Goal: Information Seeking & Learning: Check status

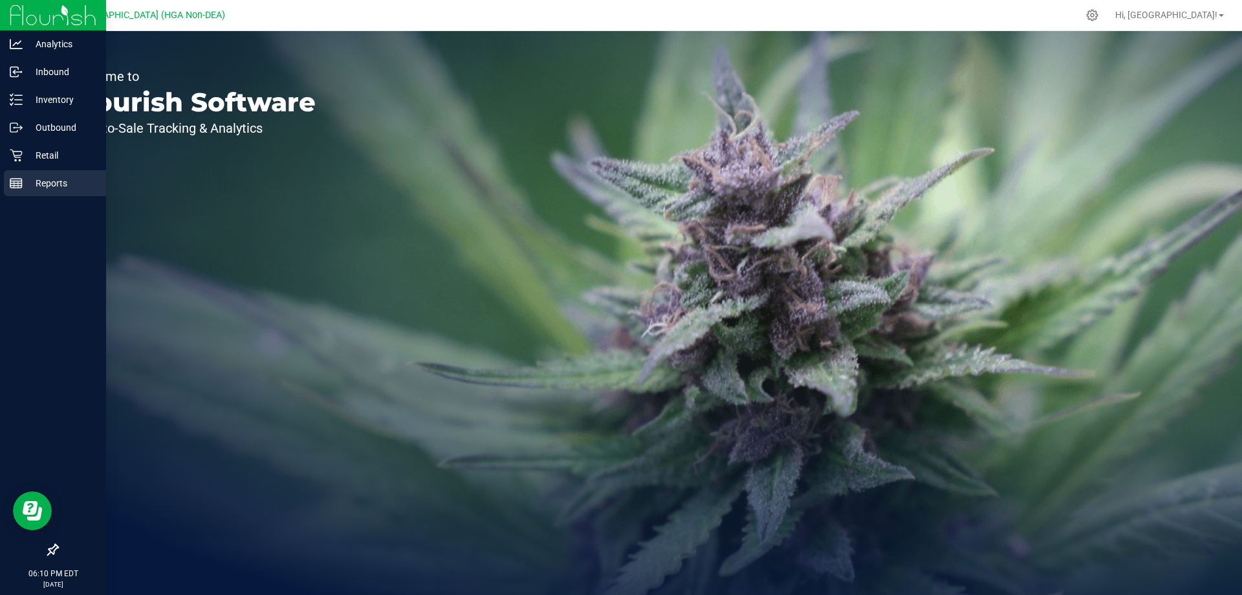
click at [57, 189] on p "Reports" at bounding box center [62, 183] width 78 height 16
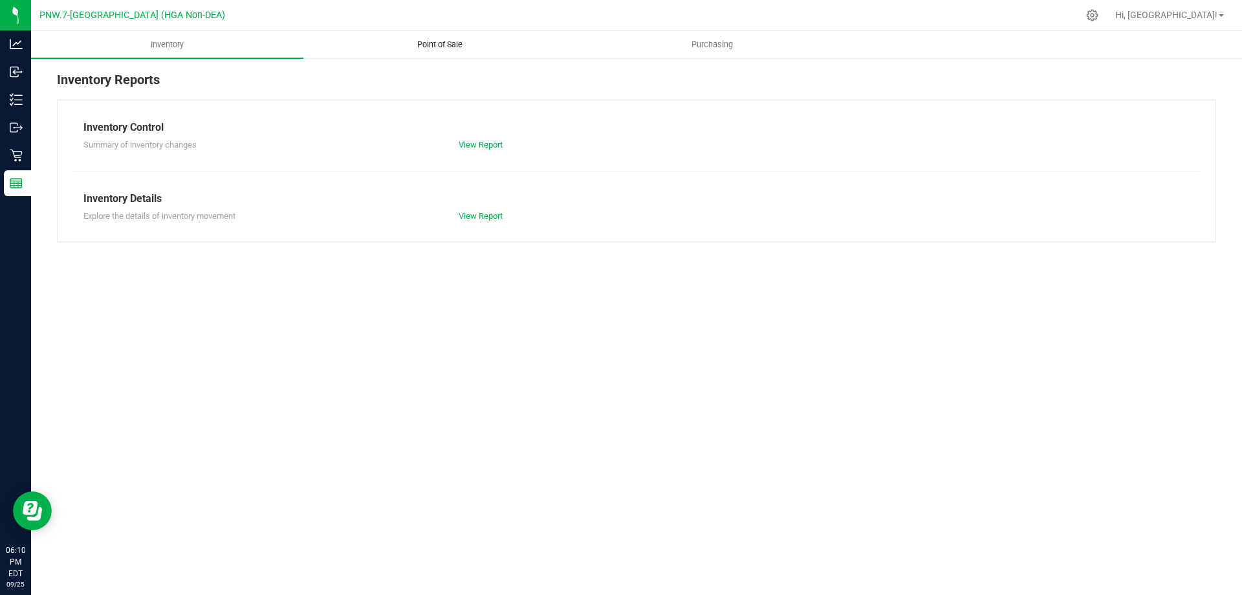
click at [444, 41] on span "Point of Sale" at bounding box center [440, 45] width 80 height 12
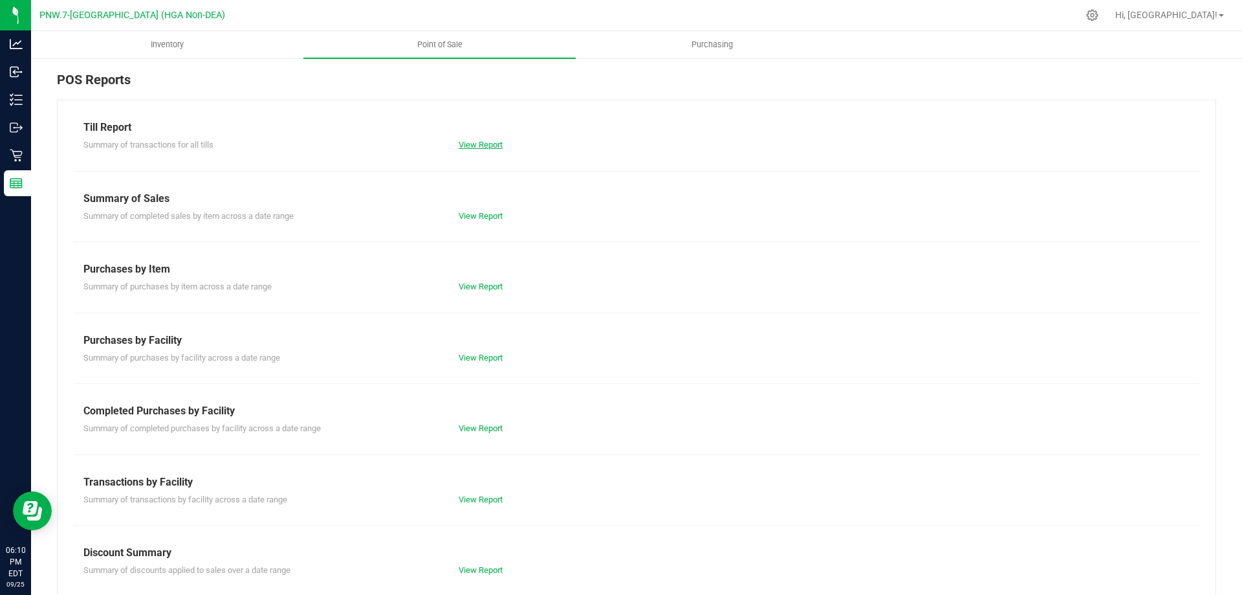
click at [476, 143] on link "View Report" at bounding box center [481, 145] width 44 height 10
